Goal: Task Accomplishment & Management: Manage account settings

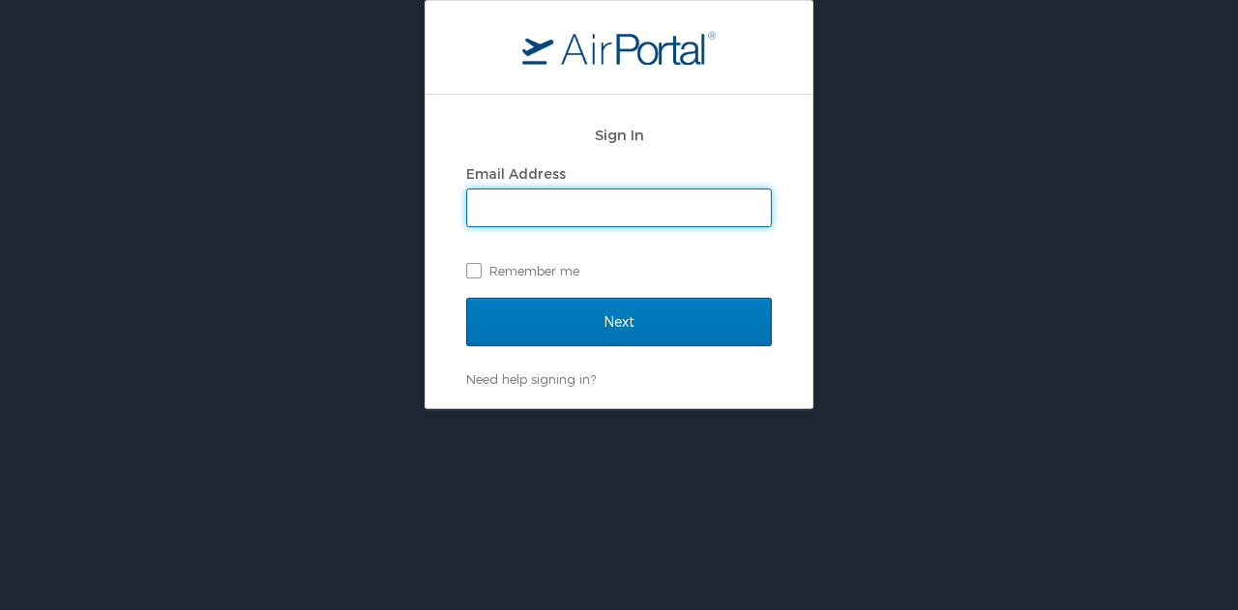
type input "lfuller@hmhf.com"
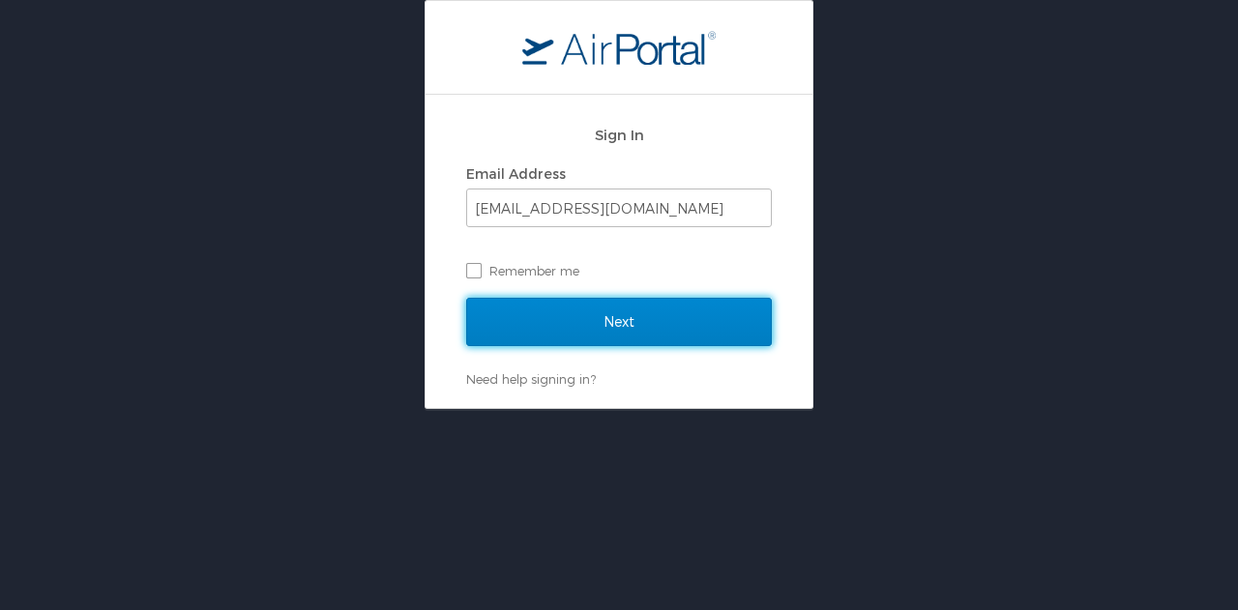
click at [696, 318] on input "Next" at bounding box center [619, 322] width 306 height 48
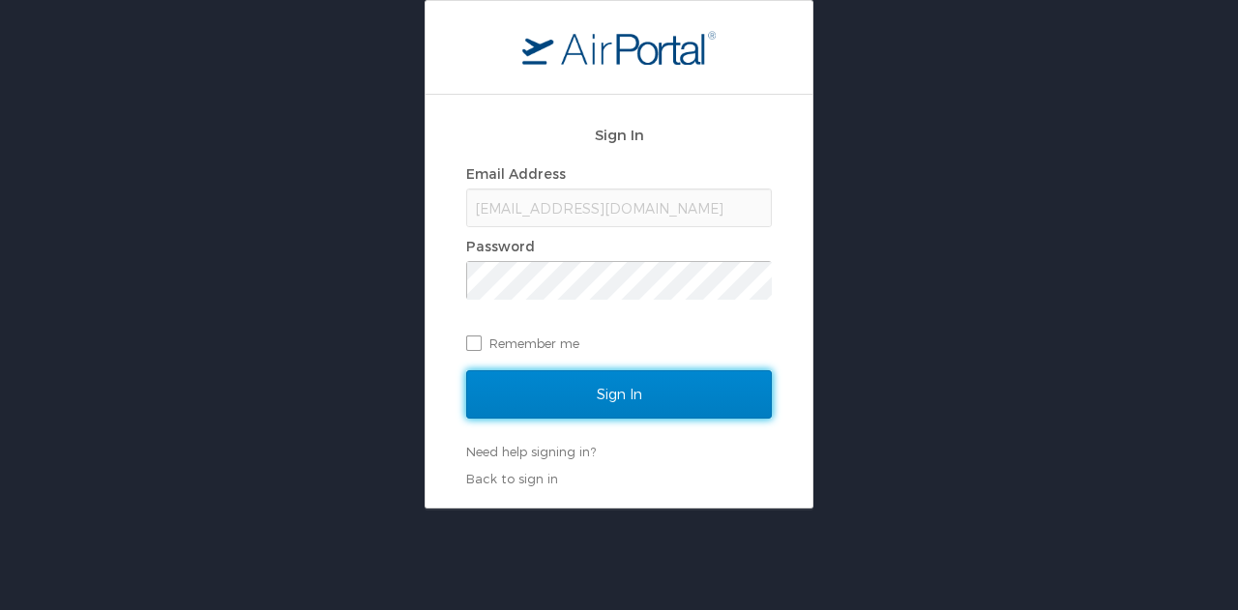
click at [642, 403] on input "Sign In" at bounding box center [619, 394] width 306 height 48
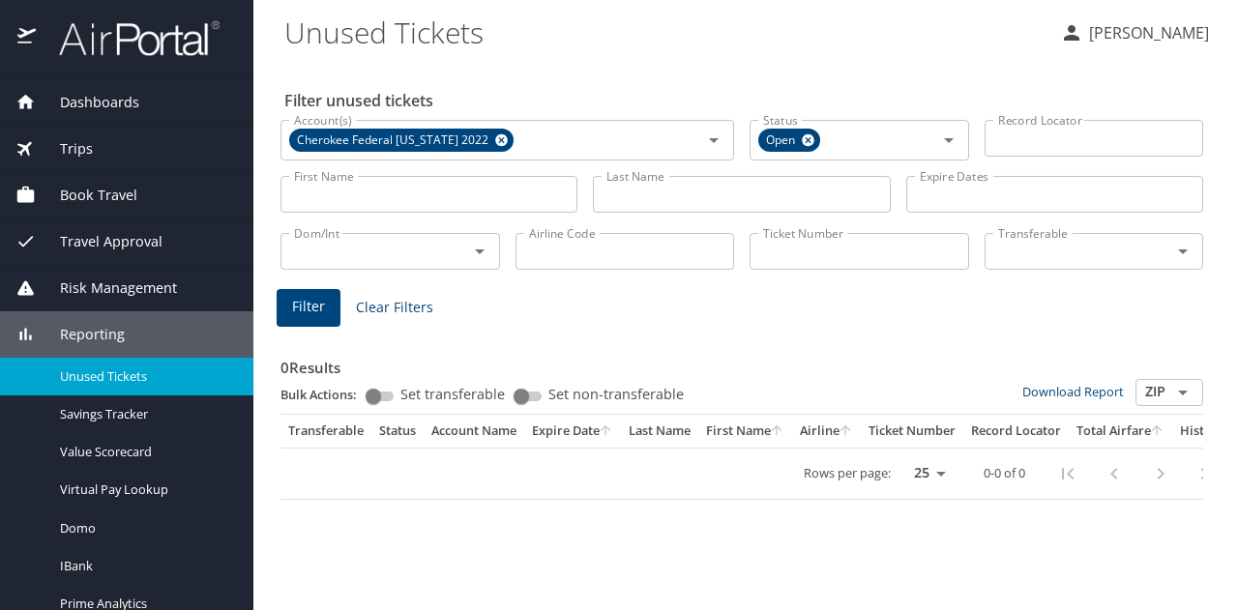
select select "US"
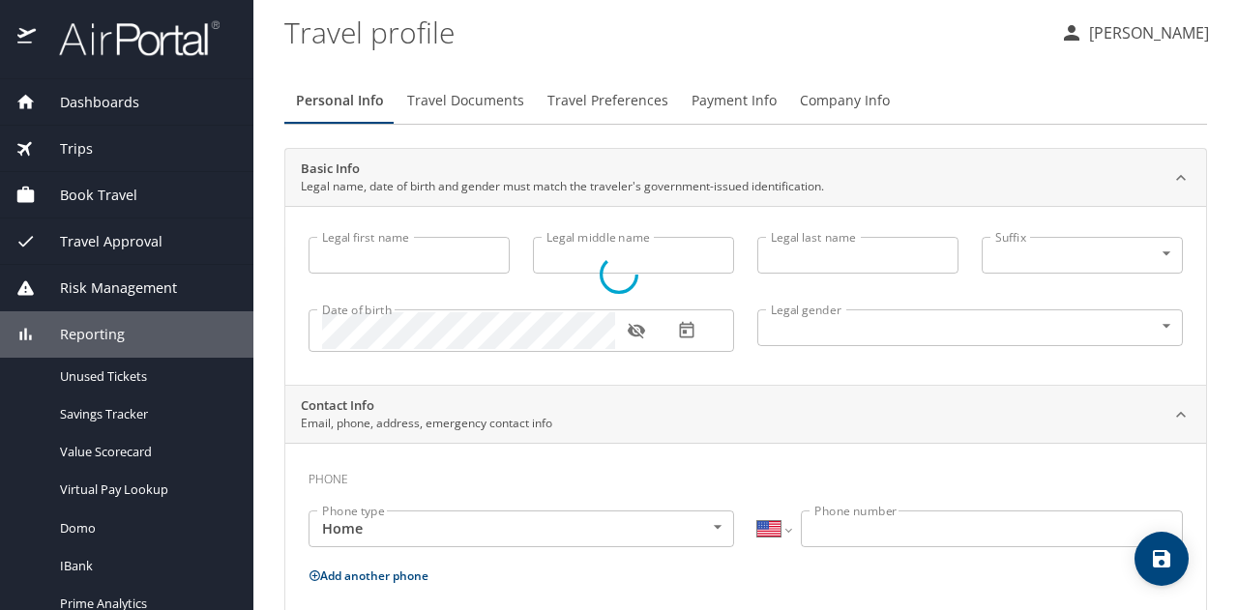
type input "Lori"
type input "Fuller"
type input "Female"
select select "US"
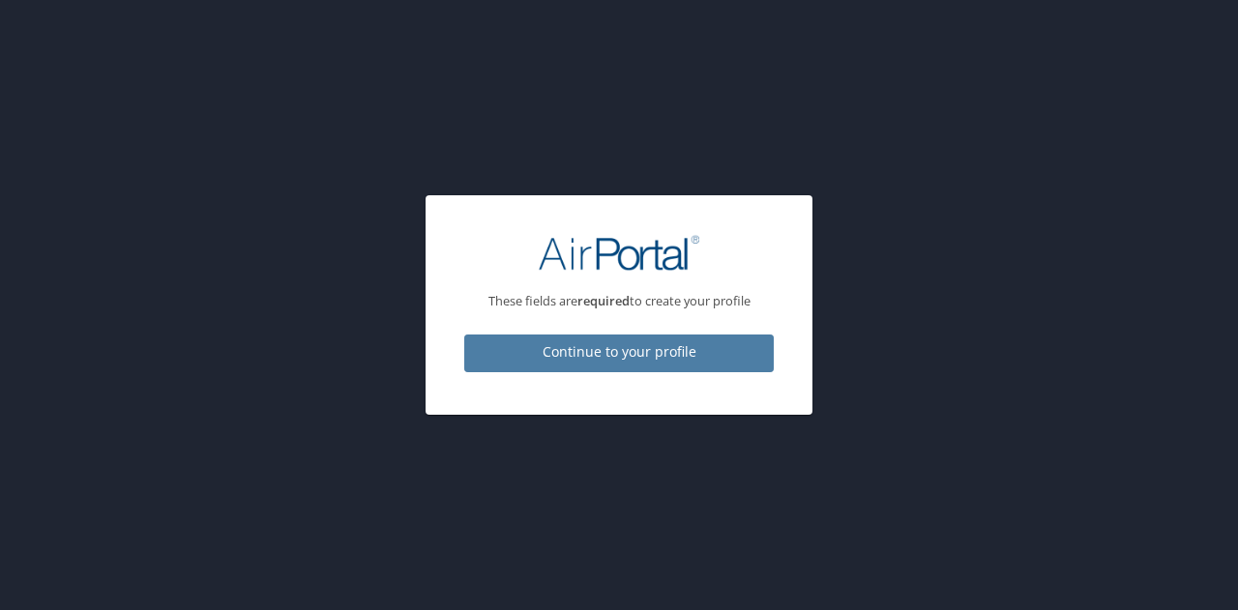
click at [708, 335] on button "Continue to your profile" at bounding box center [619, 354] width 310 height 38
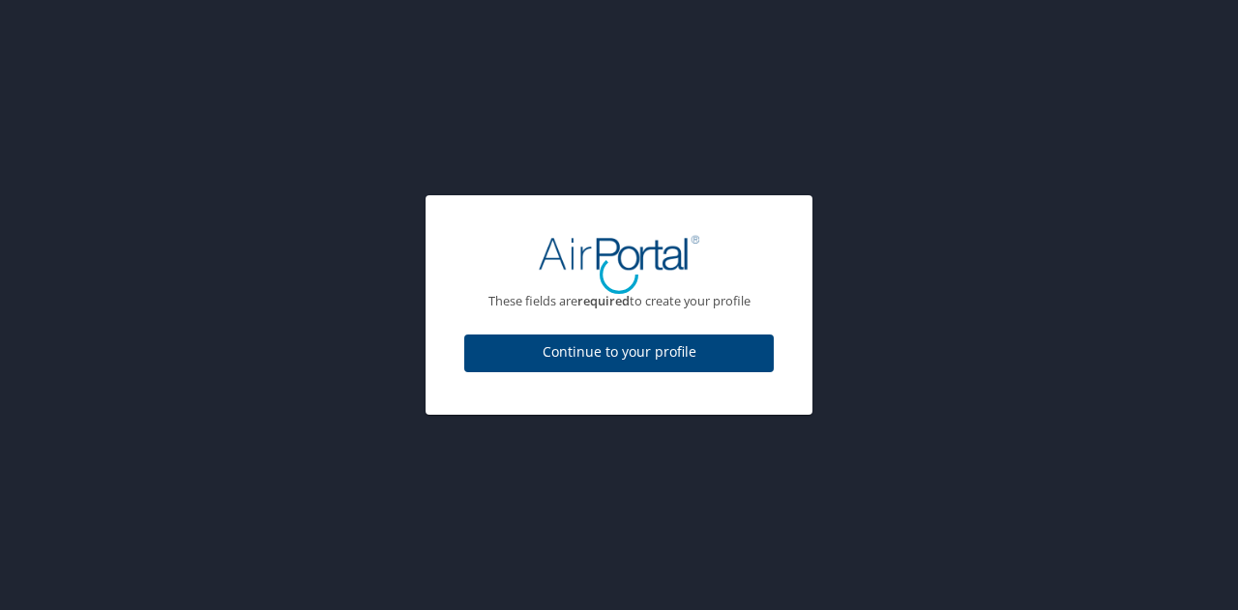
select select "US"
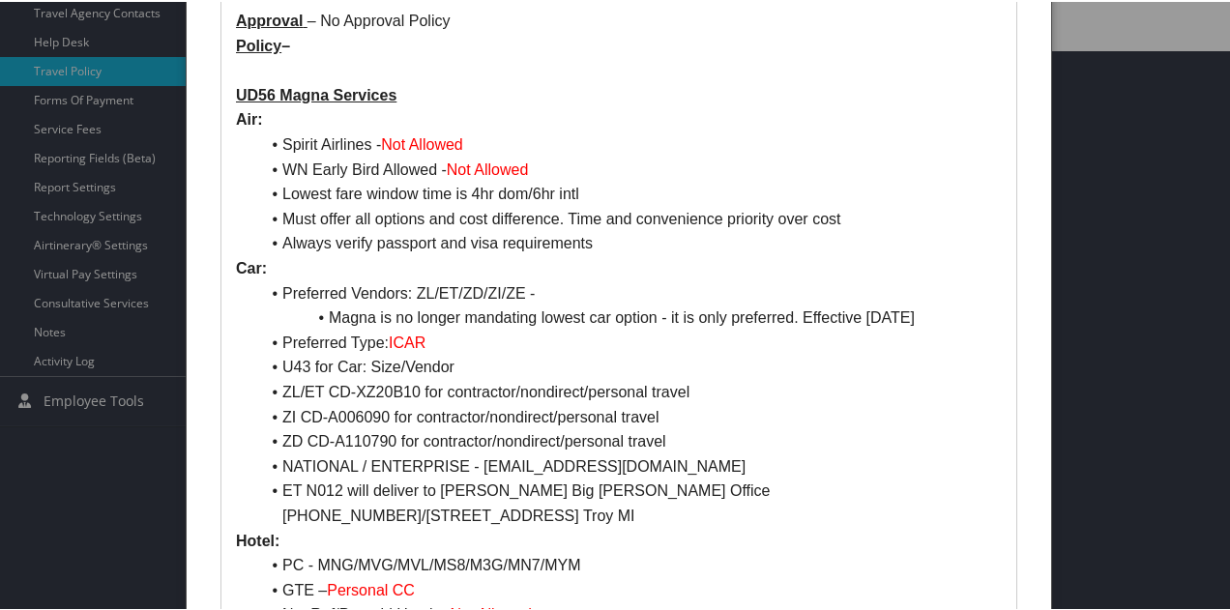
scroll to position [561, 0]
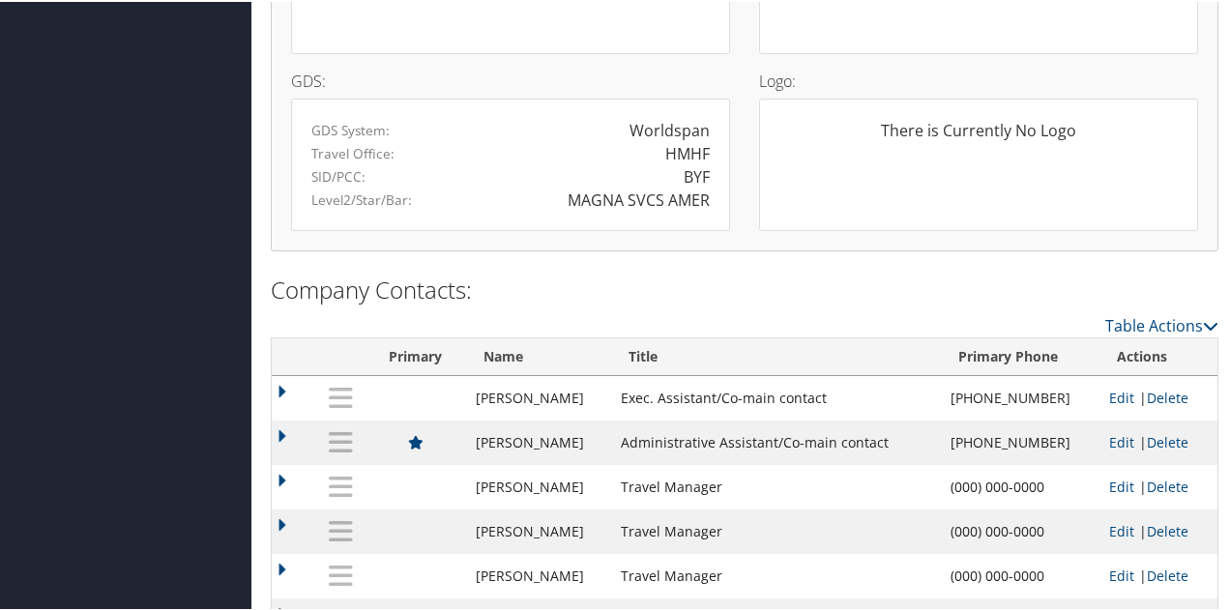
scroll to position [1371, 0]
